Goal: Task Accomplishment & Management: Use online tool/utility

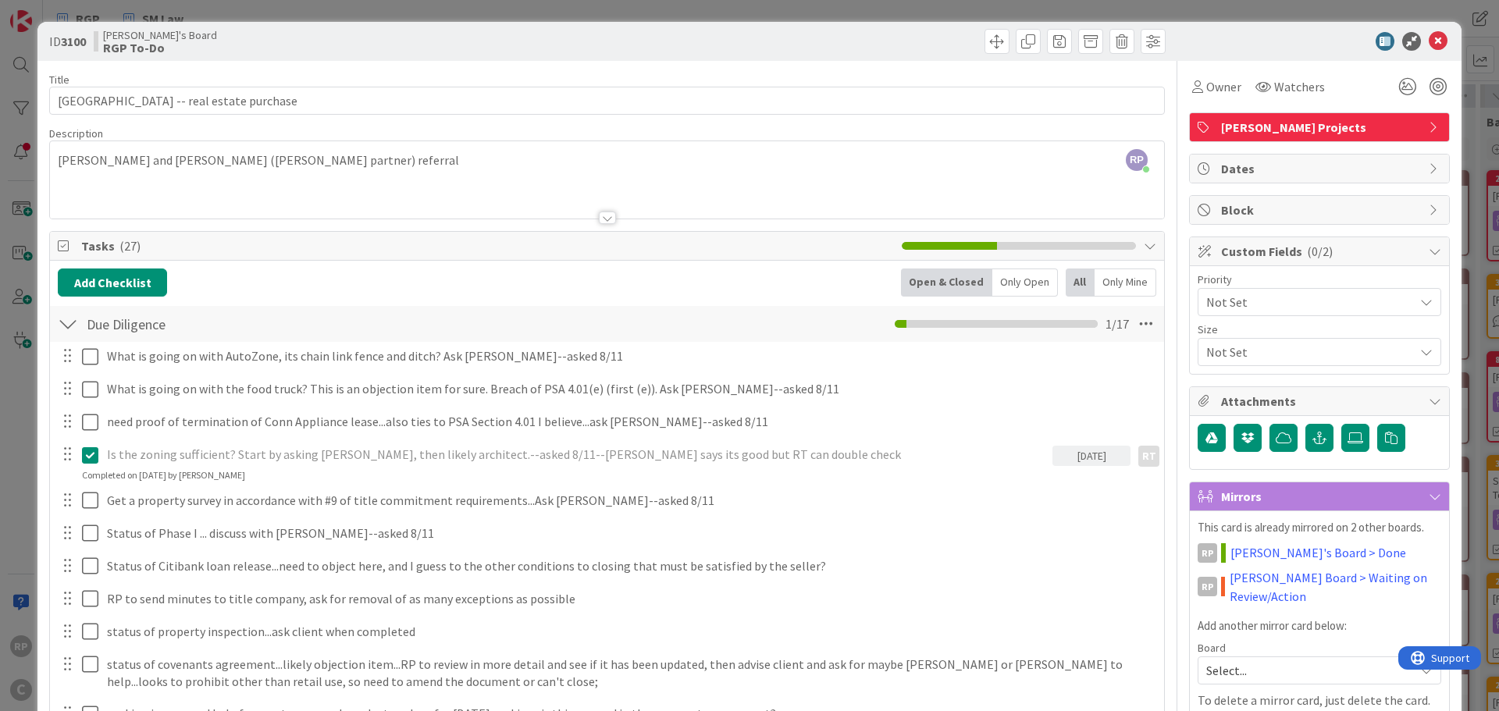
scroll to position [234, 0]
click at [1426, 29] on div "ID 3100 [PERSON_NAME]'s Board RGP To-Do" at bounding box center [749, 41] width 1424 height 39
click at [1429, 37] on icon at bounding box center [1438, 41] width 19 height 19
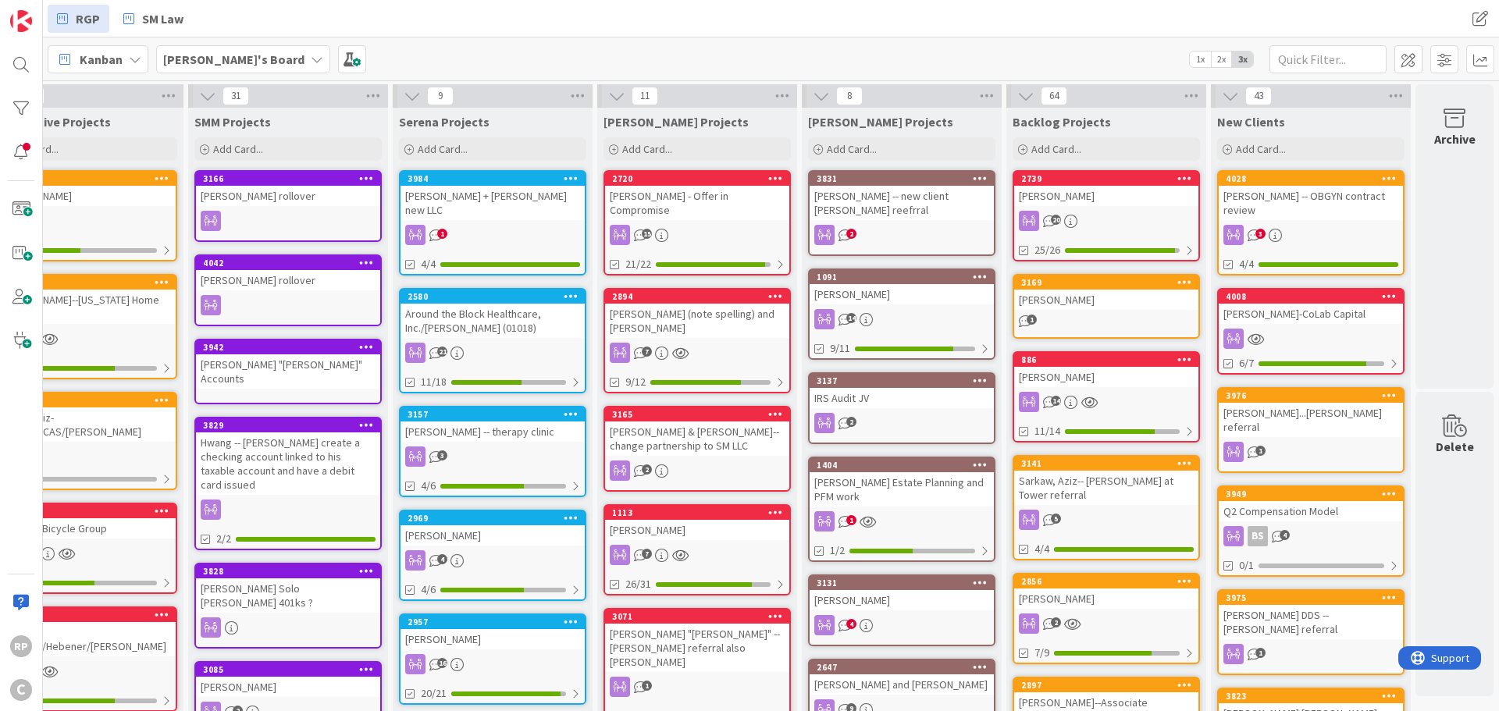
click at [1263, 145] on span "Add Card..." at bounding box center [1261, 149] width 50 height 14
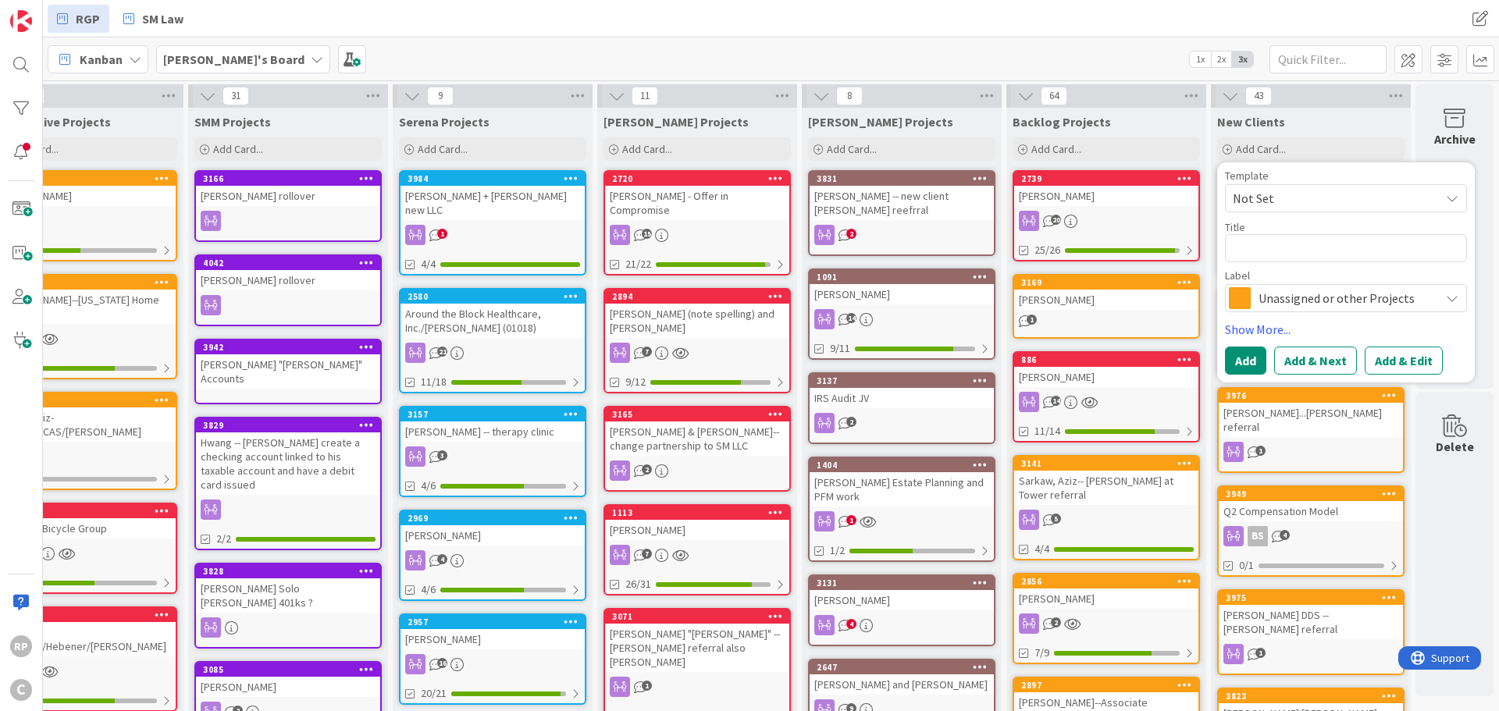
click at [1258, 251] on textarea at bounding box center [1346, 248] width 242 height 28
type textarea "x"
type textarea "D"
type textarea "x"
type textarea "Da"
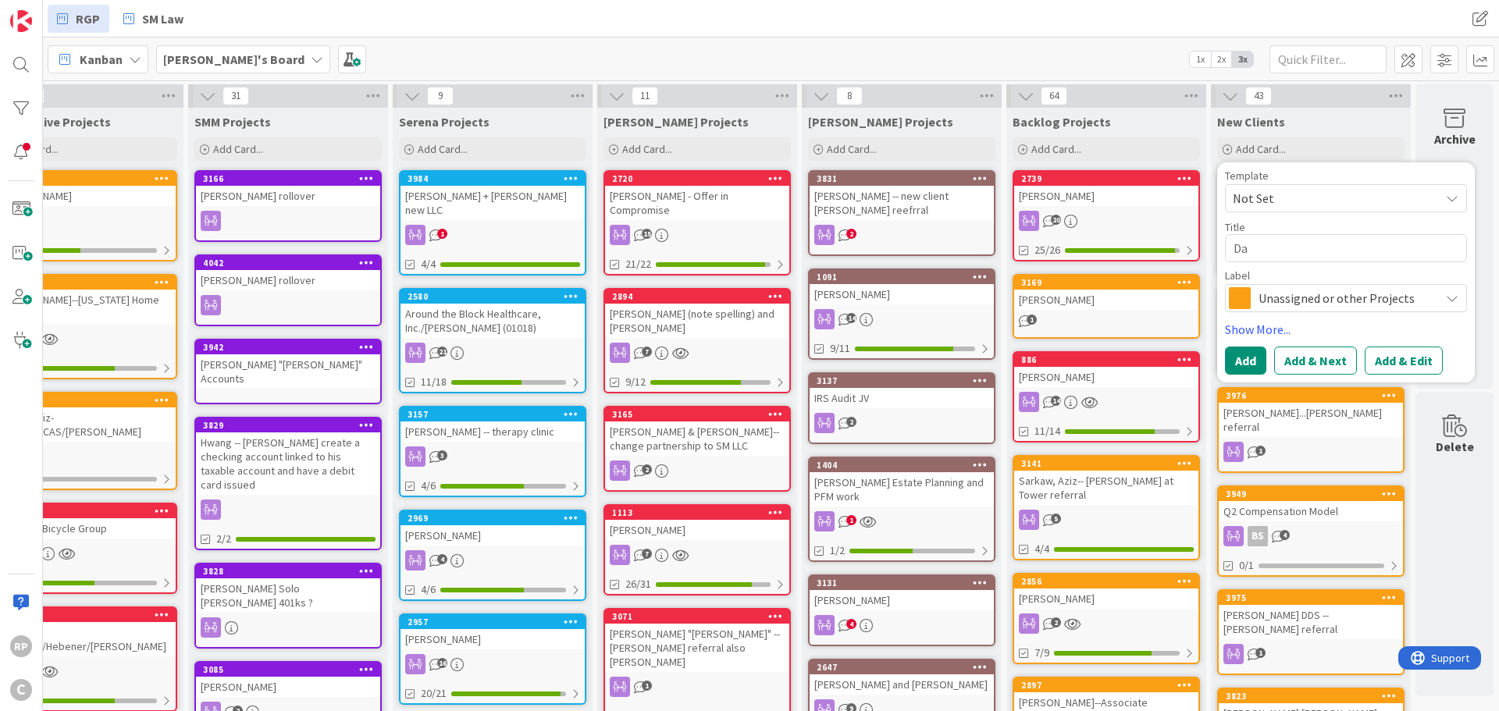
type textarea "x"
type textarea "Davi"
type textarea "x"
type textarea "[PERSON_NAME]"
type textarea "x"
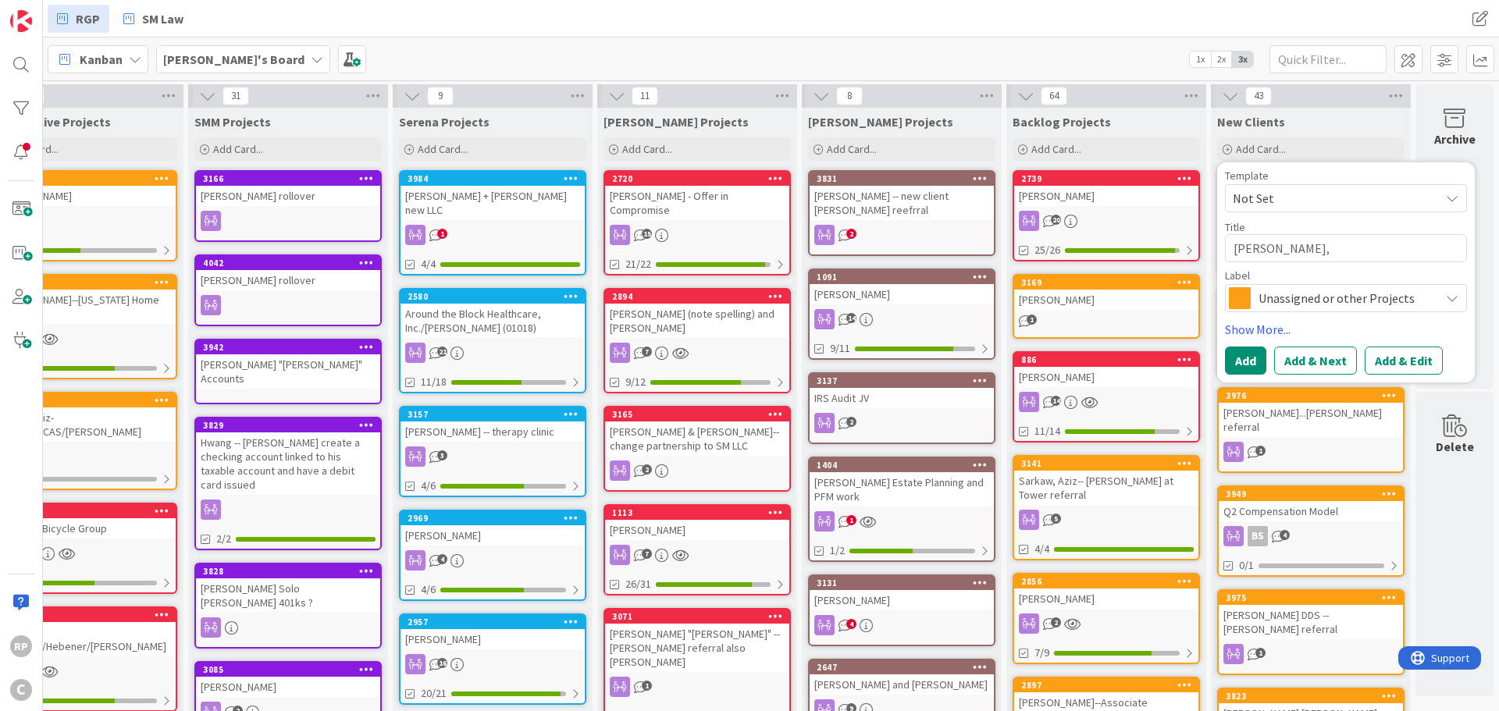
type textarea "[PERSON_NAME],"
type textarea "x"
type textarea "[PERSON_NAME]"
type textarea "x"
type textarea "[PERSON_NAME], Chr"
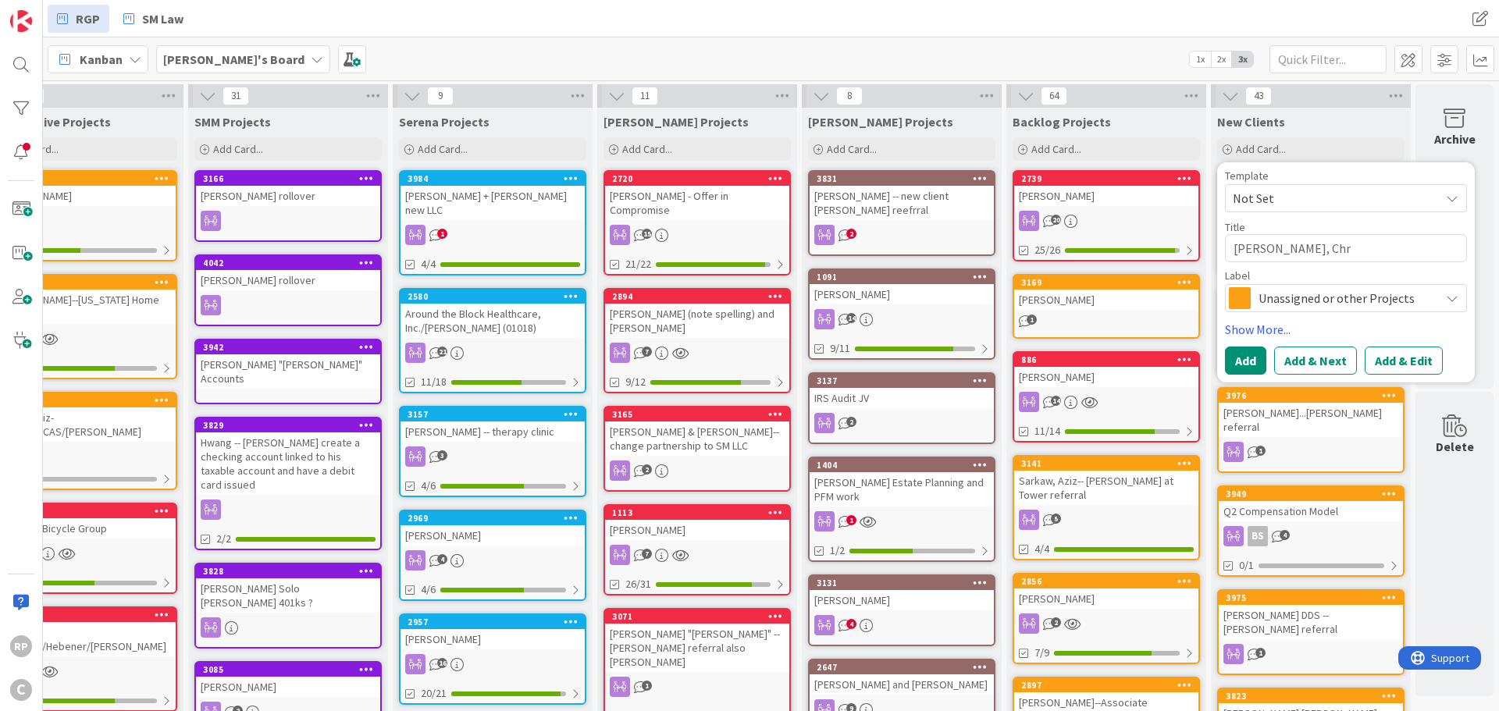
type textarea "x"
type textarea "[PERSON_NAME]"
type textarea "x"
type textarea "[PERSON_NAME]"
type textarea "x"
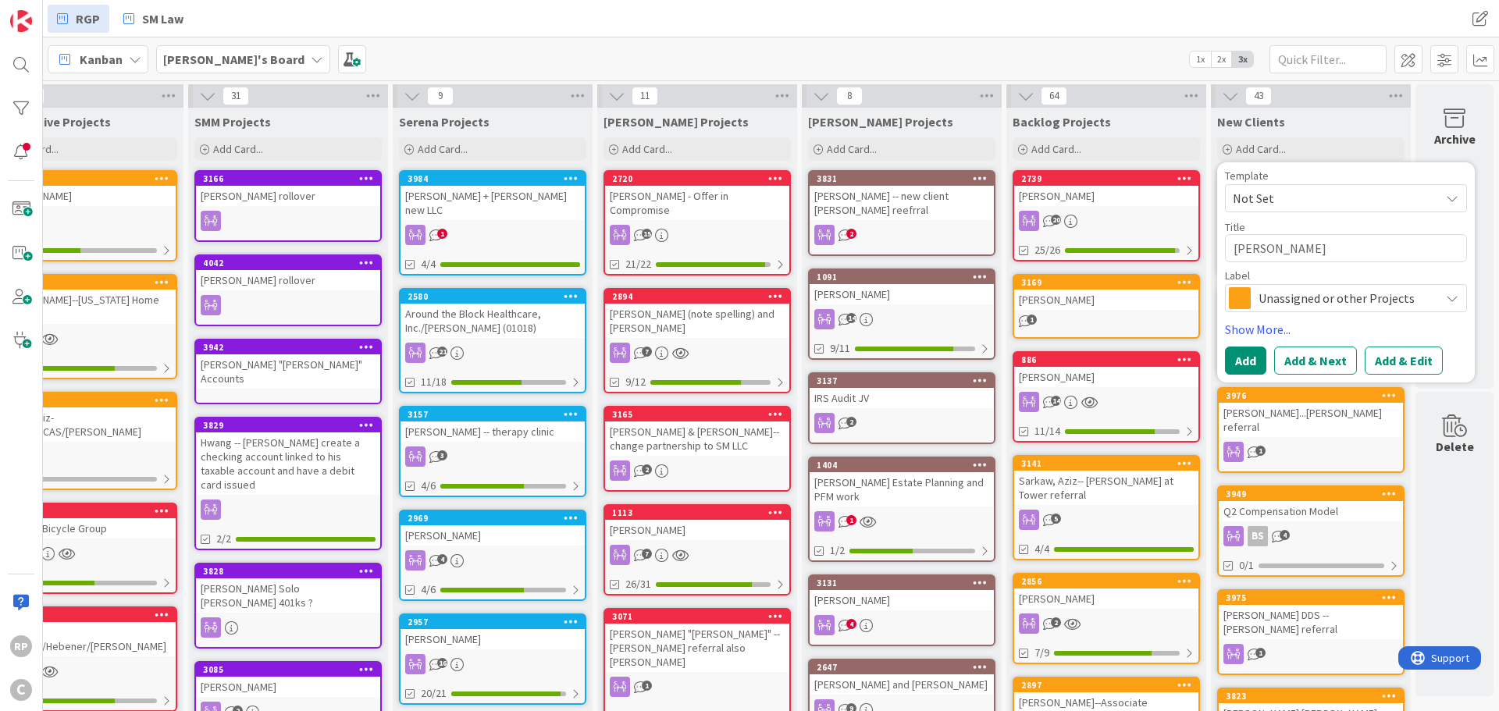
type textarea "[PERSON_NAME]-"
type textarea "x"
type textarea "[PERSON_NAME]--"
type textarea "x"
type textarea "[PERSON_NAME]--B"
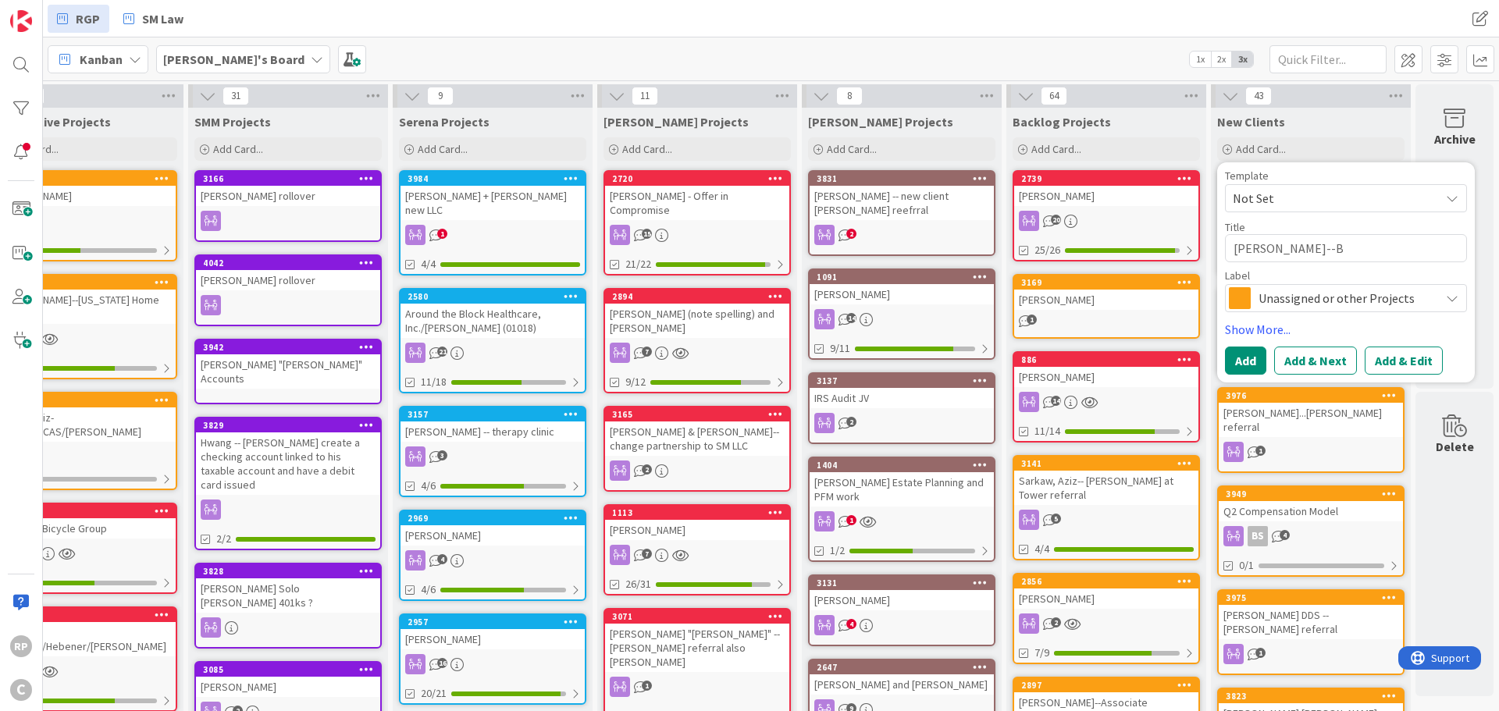
type textarea "x"
type textarea "[PERSON_NAME]--Br"
type textarea "x"
type textarea "[PERSON_NAME]--Bra"
type textarea "x"
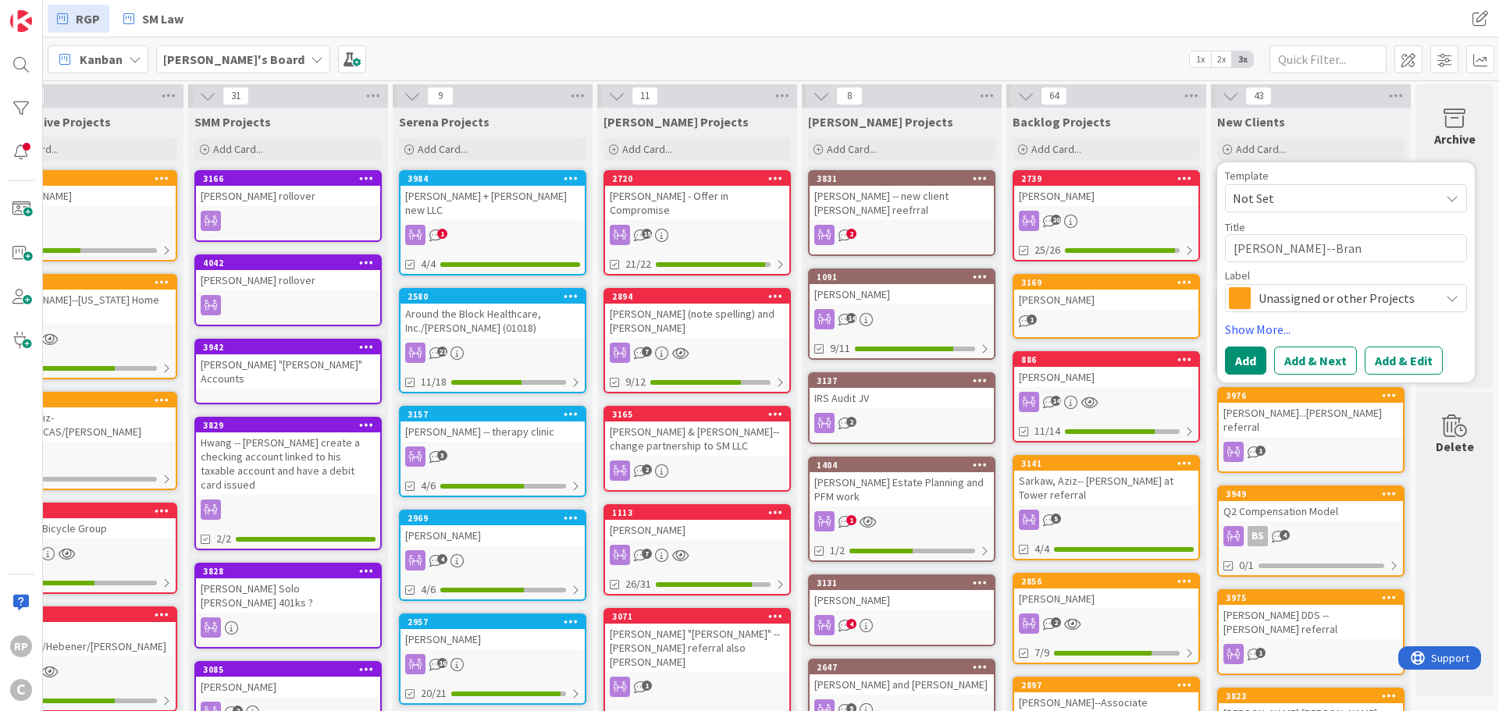
type textarea "[PERSON_NAME]--Brand"
type textarea "x"
type textarea "[PERSON_NAME]--[PERSON_NAME]"
type textarea "x"
type textarea "[PERSON_NAME]--[PERSON_NAME]"
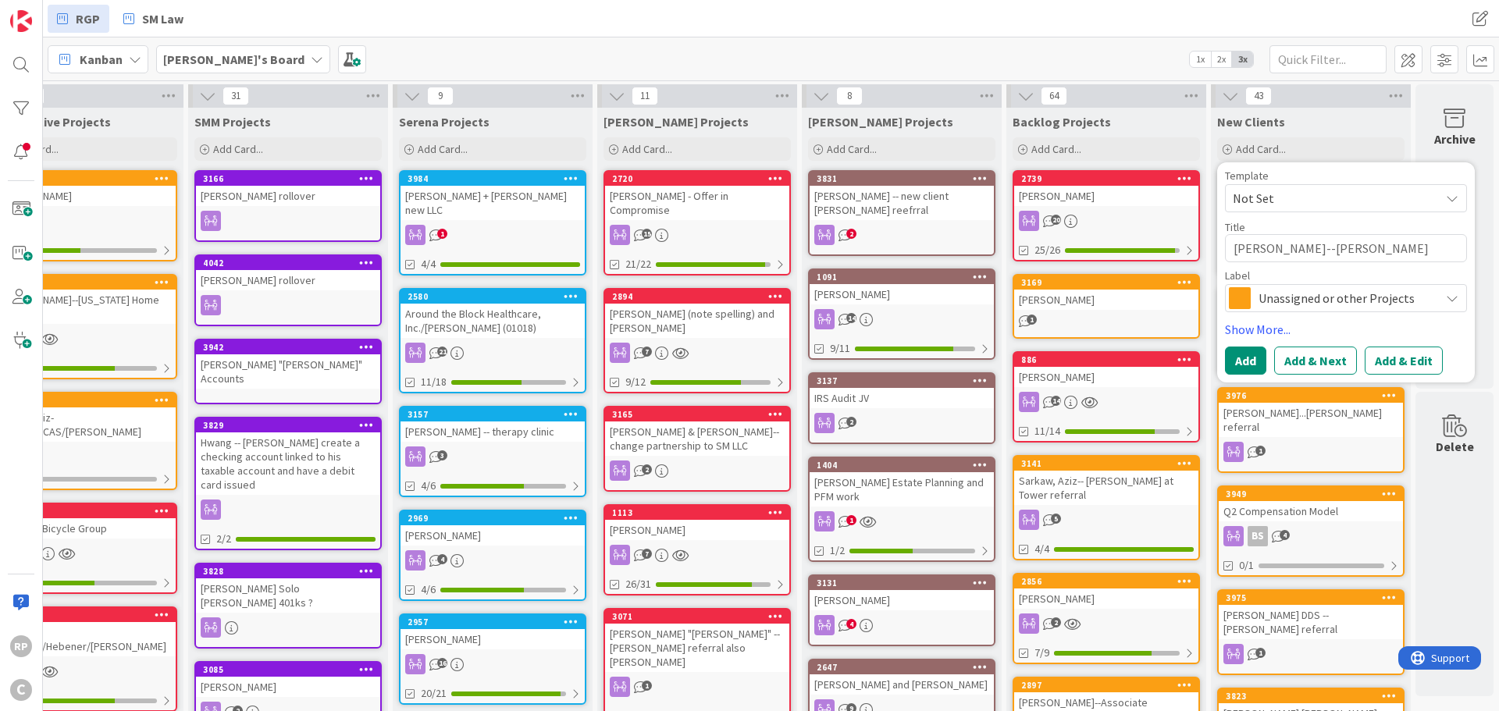
type textarea "x"
type textarea "[PERSON_NAME]--[PERSON_NAME]"
type textarea "x"
type textarea "[PERSON_NAME]--[PERSON_NAME]"
type textarea "x"
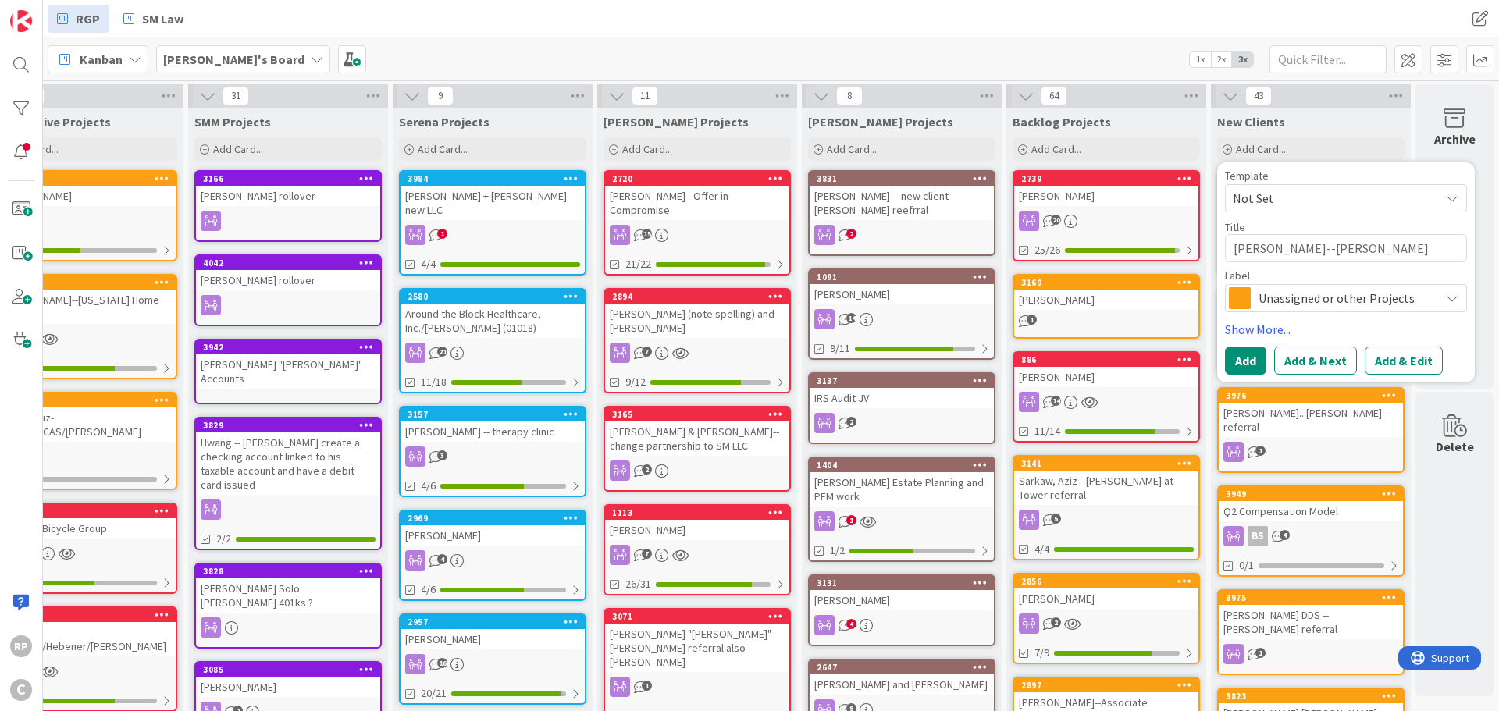
type textarea "[PERSON_NAME]--[PERSON_NAME]"
type textarea "x"
type textarea "[PERSON_NAME]--[PERSON_NAME]"
type textarea "x"
type textarea "[PERSON_NAME]--[PERSON_NAME]"
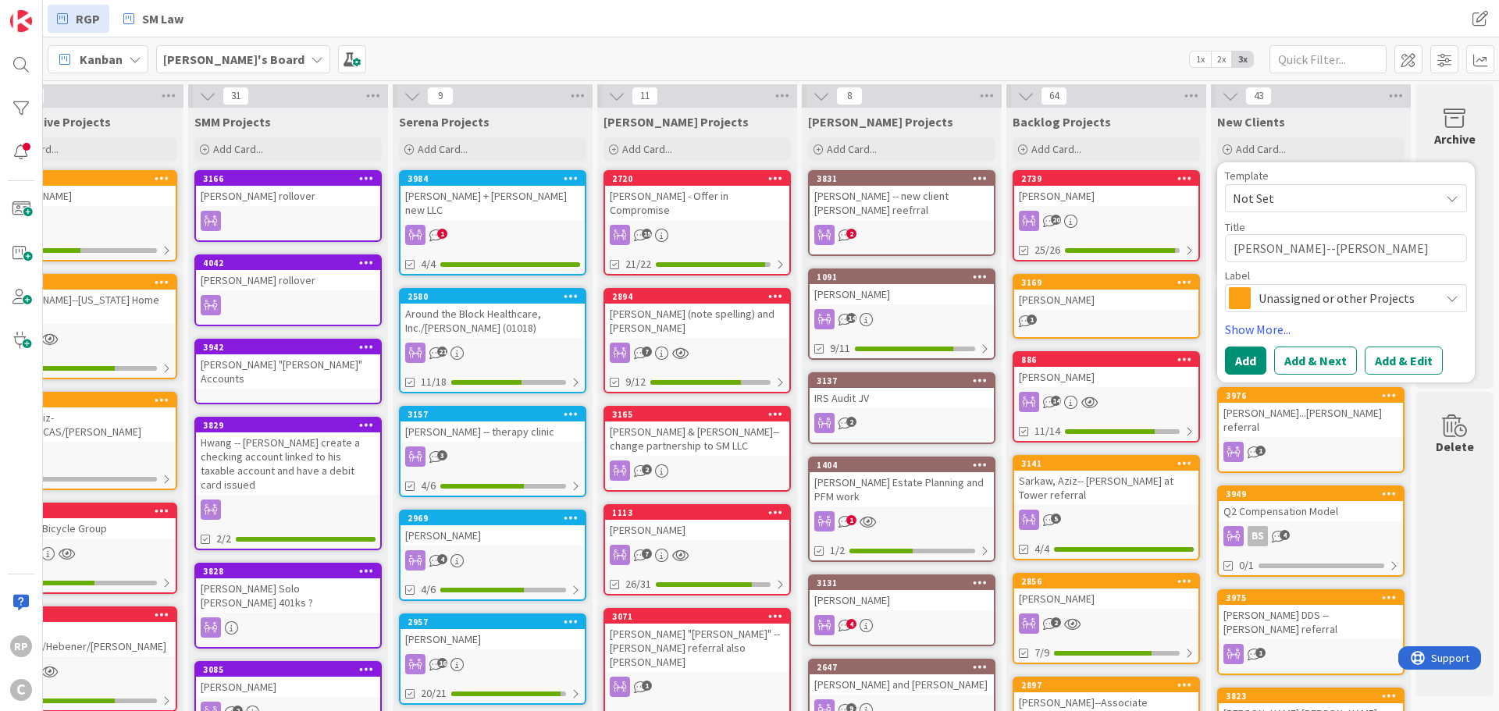
type textarea "x"
type textarea "[PERSON_NAME]--[PERSON_NAME]"
type textarea "x"
type textarea "[PERSON_NAME]--[PERSON_NAME]"
type textarea "x"
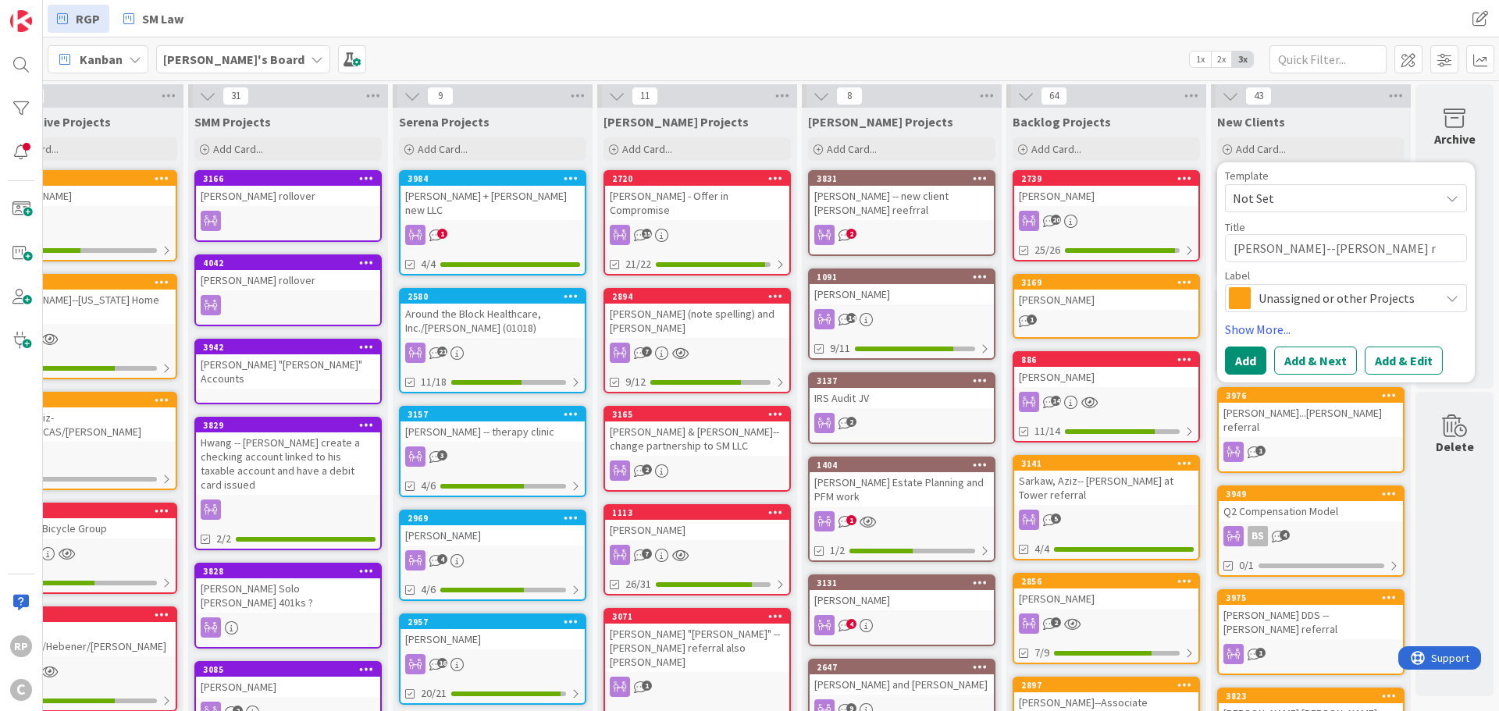
type textarea "[PERSON_NAME]--[PERSON_NAME] re"
type textarea "x"
type textarea "[PERSON_NAME]--[PERSON_NAME] ref"
type textarea "x"
type textarea "[PERSON_NAME]--[PERSON_NAME] refe"
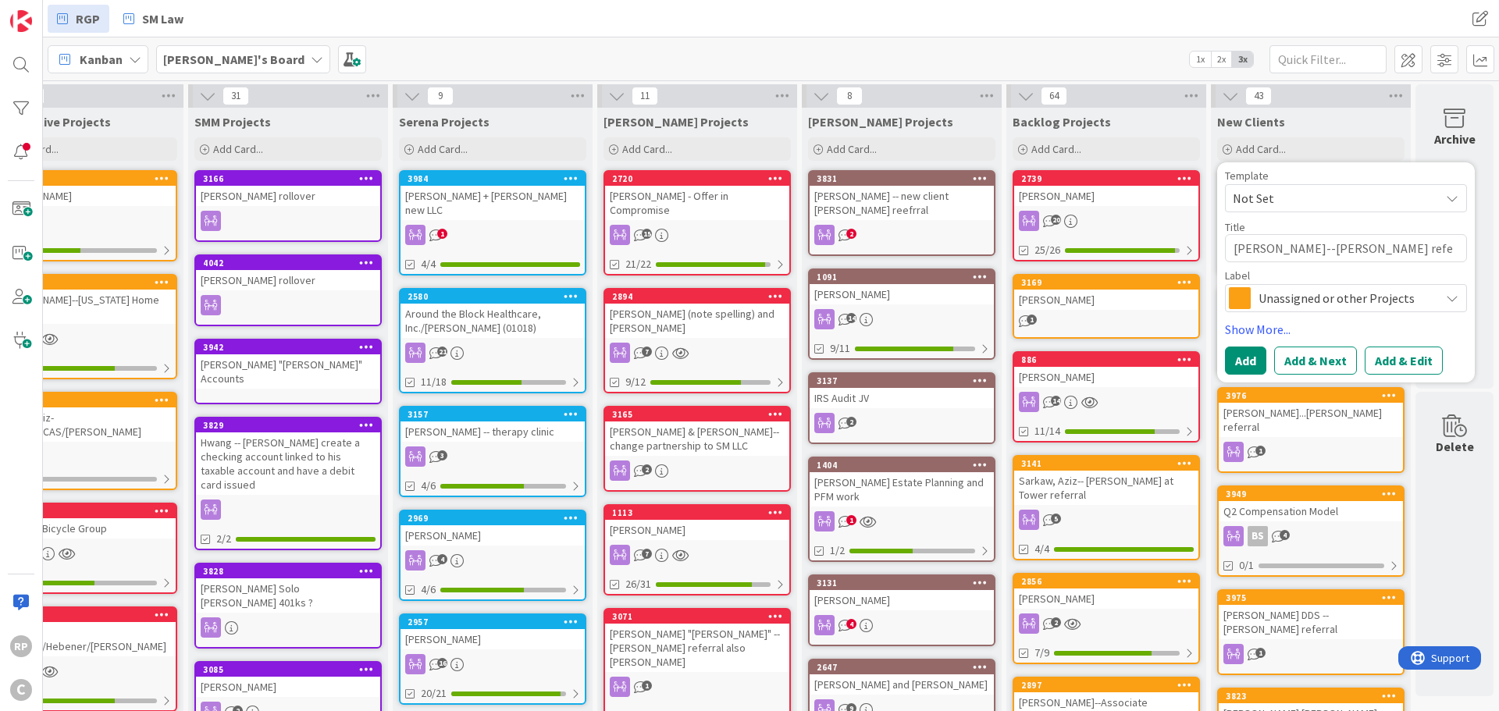
type textarea "x"
type textarea "[PERSON_NAME]--[PERSON_NAME] refer"
type textarea "x"
type textarea "[PERSON_NAME]--[PERSON_NAME] refera"
type textarea "x"
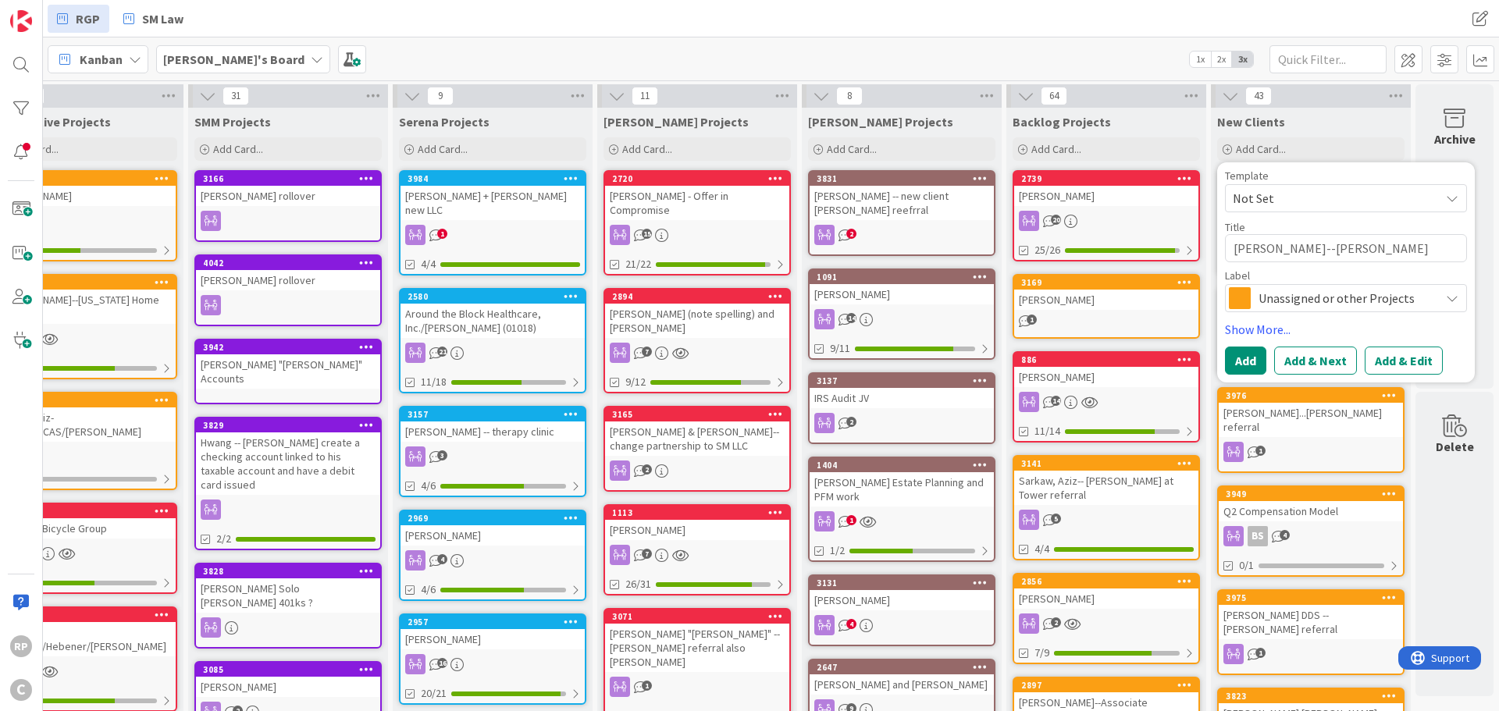
type textarea "[PERSON_NAME]--[PERSON_NAME] refer"
type textarea "x"
type textarea "[PERSON_NAME]--[PERSON_NAME] referr"
type textarea "x"
type textarea "[PERSON_NAME]--[PERSON_NAME] referra"
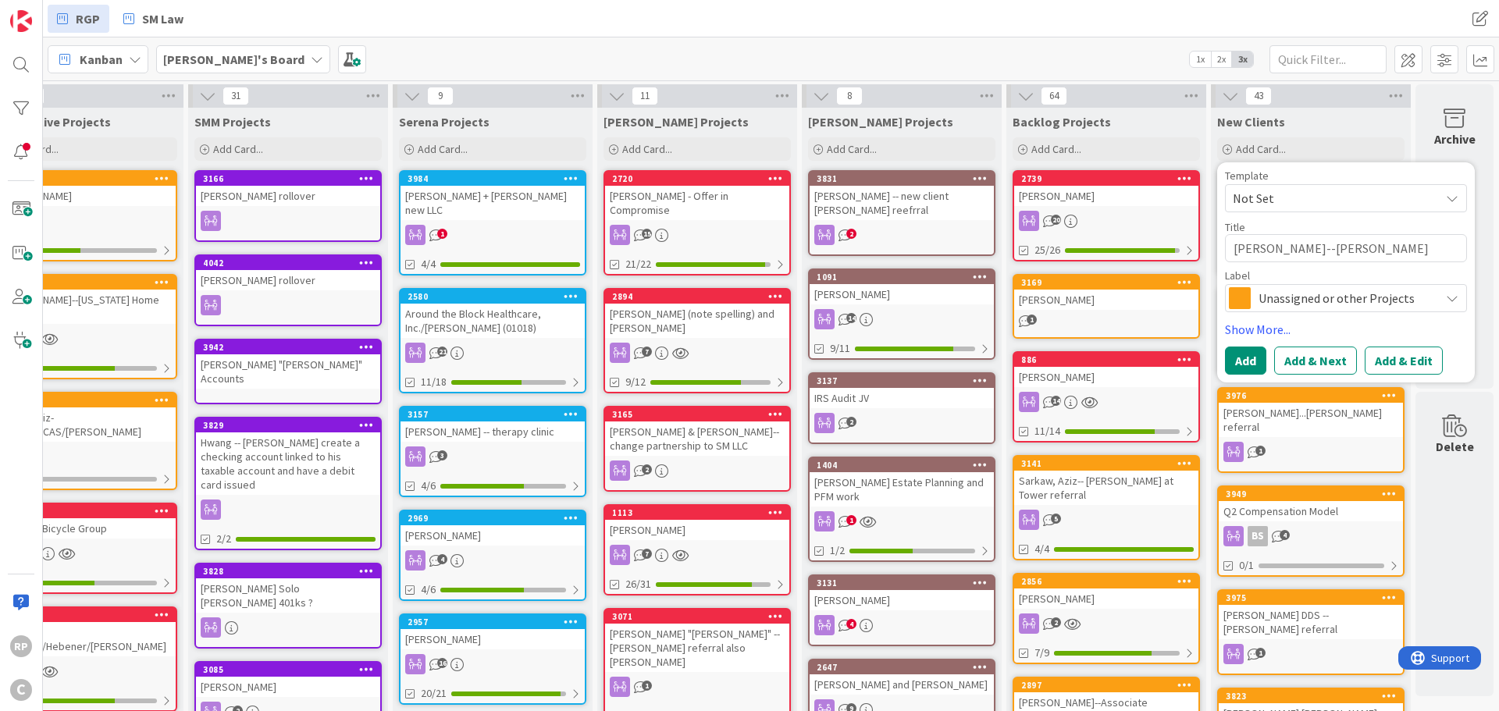
type textarea "x"
type textarea "[PERSON_NAME]--[PERSON_NAME] referral"
click at [1236, 360] on button "Add" at bounding box center [1245, 361] width 41 height 28
